Goal: Task Accomplishment & Management: Complete application form

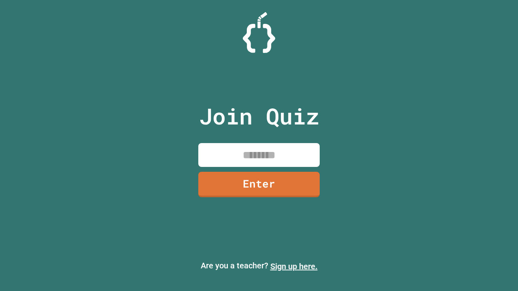
click at [294, 267] on link "Sign up here." at bounding box center [293, 267] width 47 height 10
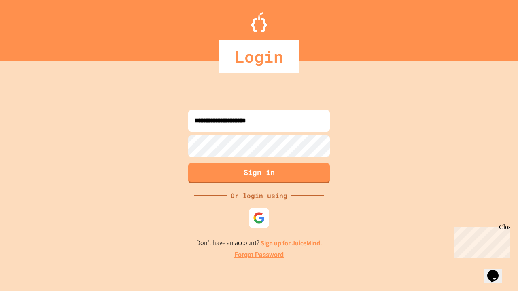
type input "**********"
